Goal: Task Accomplishment & Management: Complete application form

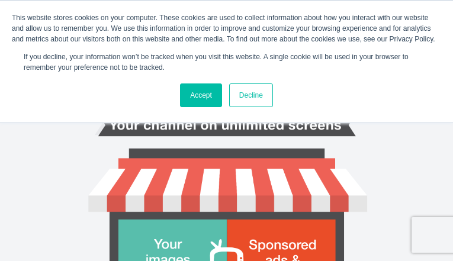
type input "dbnzrOpeCOWYeP"
type input "hroes1492@gmail.com"
type input "qCjnKZOKWZYxs"
type input "hZxmYqnSGzZrsHBz"
type input "LgdcJCVykSzJG"
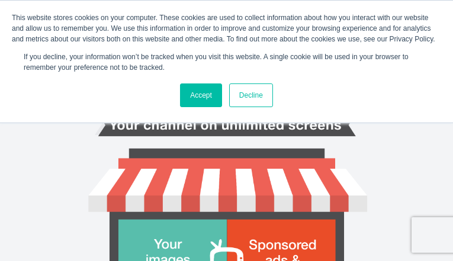
type input "QFCwYROG"
type input "2361300873"
